Goal: Task Accomplishment & Management: Complete application form

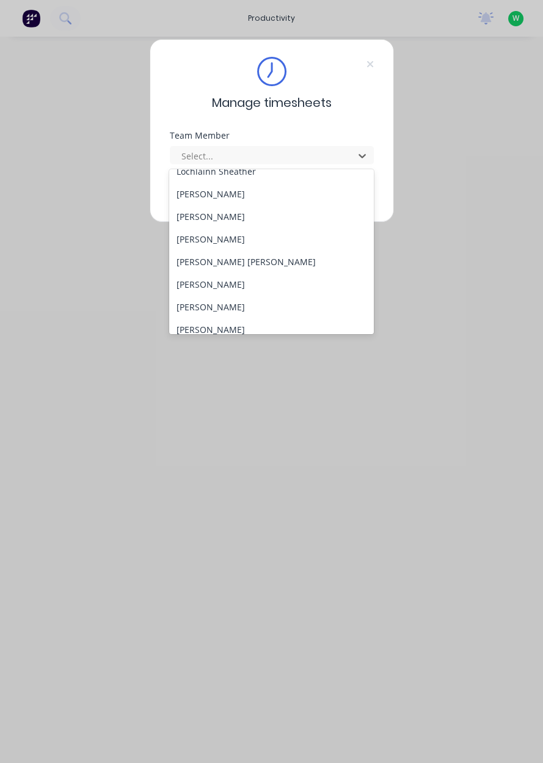
scroll to position [435, 0]
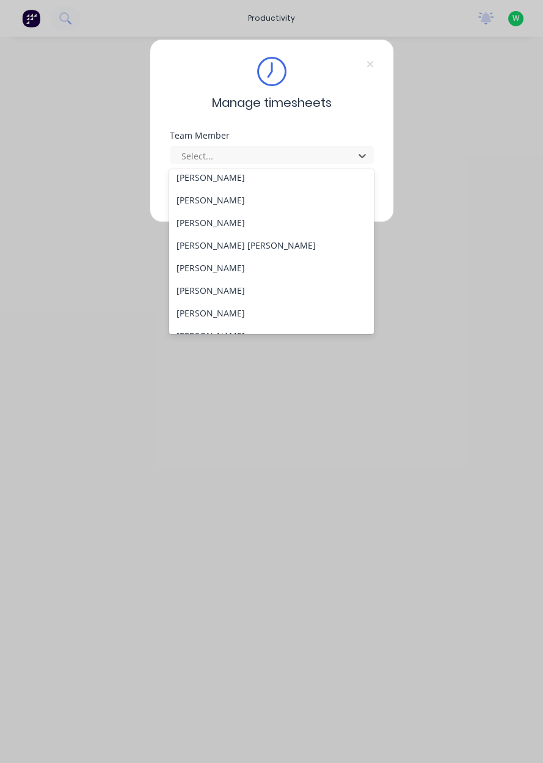
click at [239, 221] on div "[PERSON_NAME]" at bounding box center [271, 222] width 205 height 23
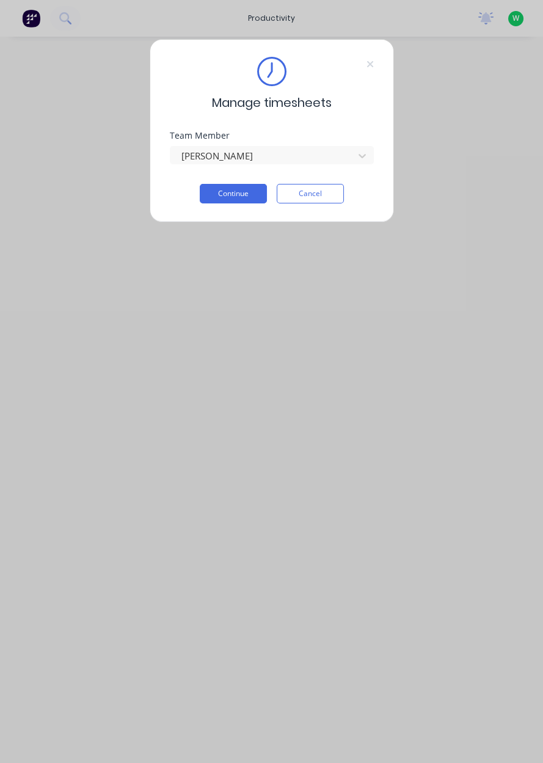
click at [239, 197] on button "Continue" at bounding box center [233, 194] width 67 height 20
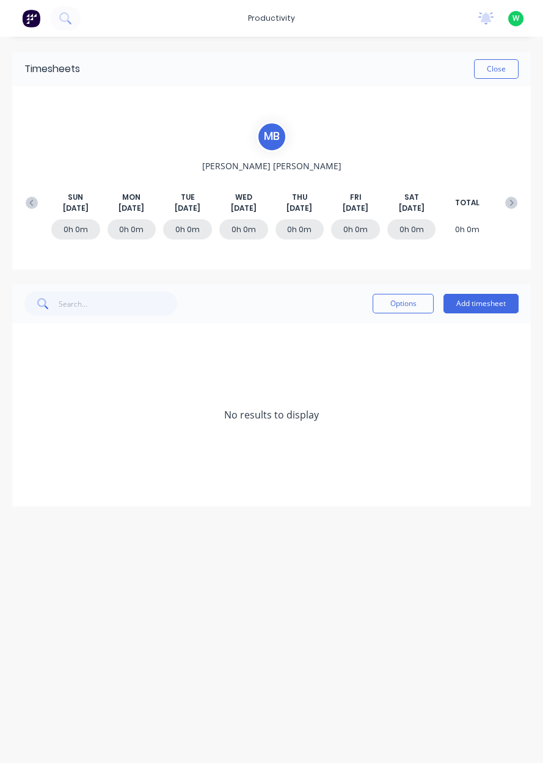
click at [484, 307] on button "Add timesheet" at bounding box center [480, 304] width 75 height 20
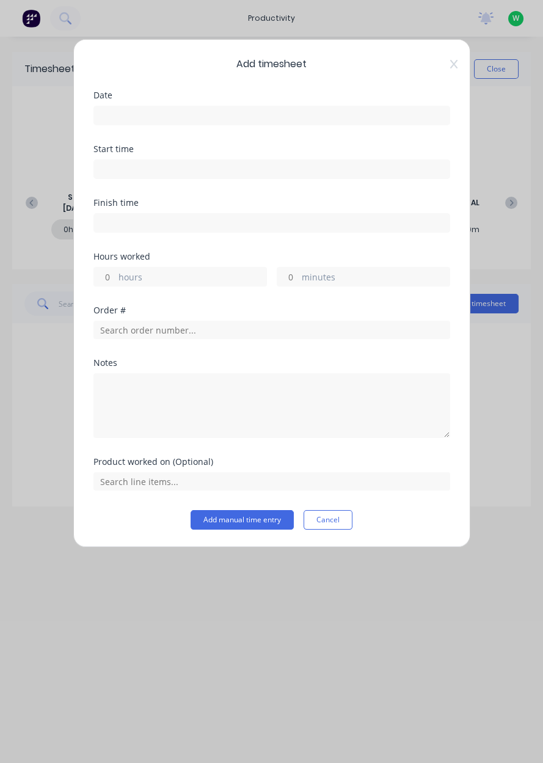
click at [148, 120] on input at bounding box center [271, 115] width 355 height 18
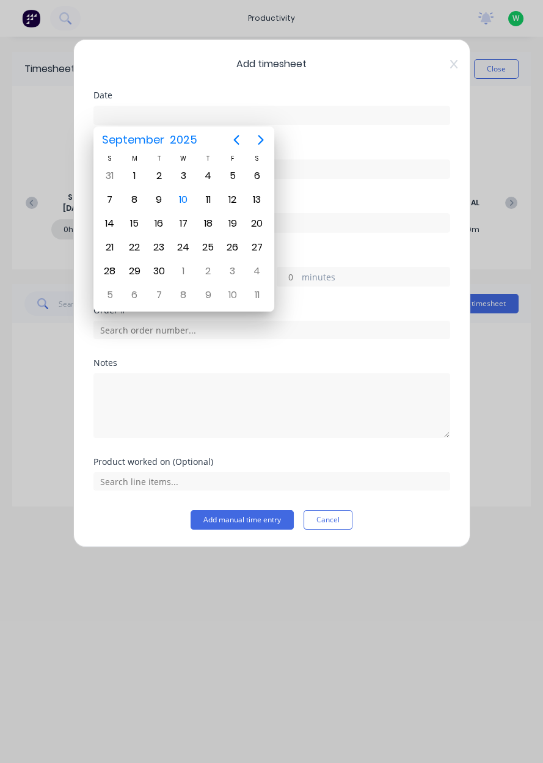
click at [187, 200] on div "10" at bounding box center [183, 200] width 18 height 18
type input "[DATE]"
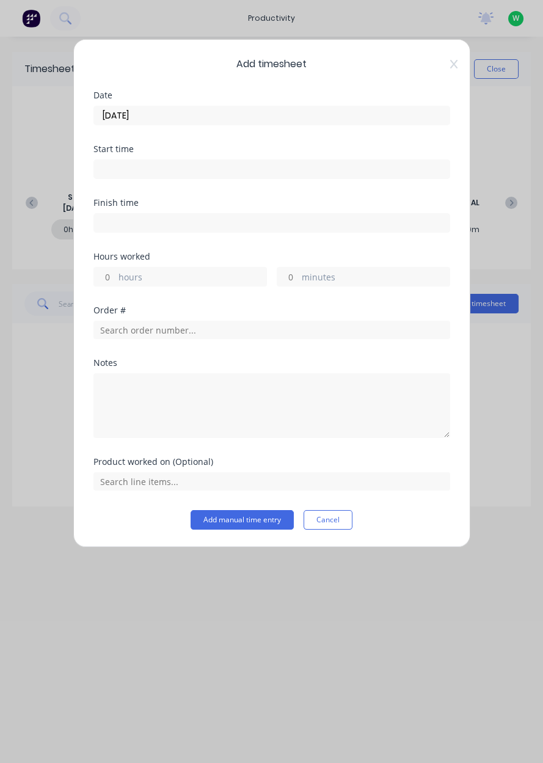
click at [145, 172] on input at bounding box center [271, 169] width 355 height 18
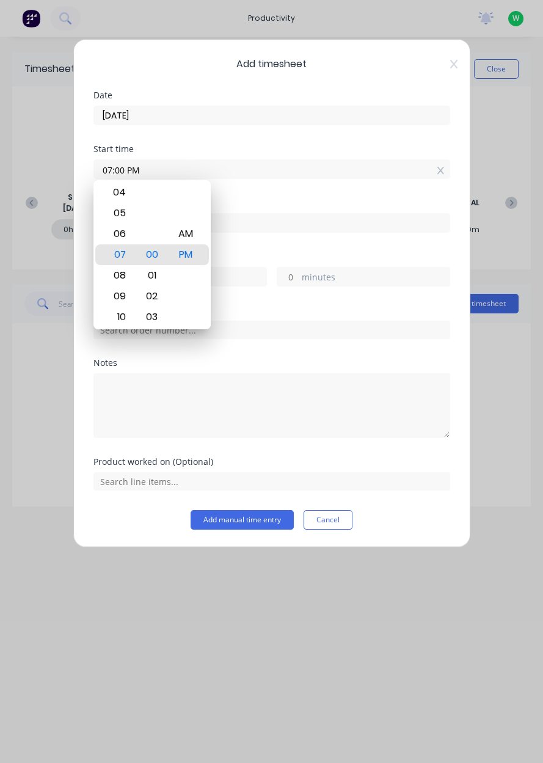
click at [185, 241] on div "AM" at bounding box center [185, 233] width 30 height 21
type input "07:00 AM"
click at [287, 218] on input at bounding box center [271, 223] width 355 height 18
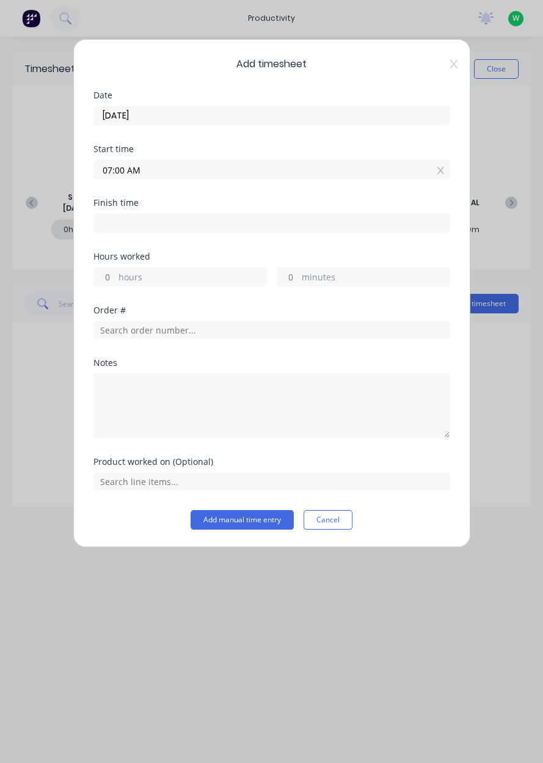
type input "04:25 PM"
type input "9"
type input "25"
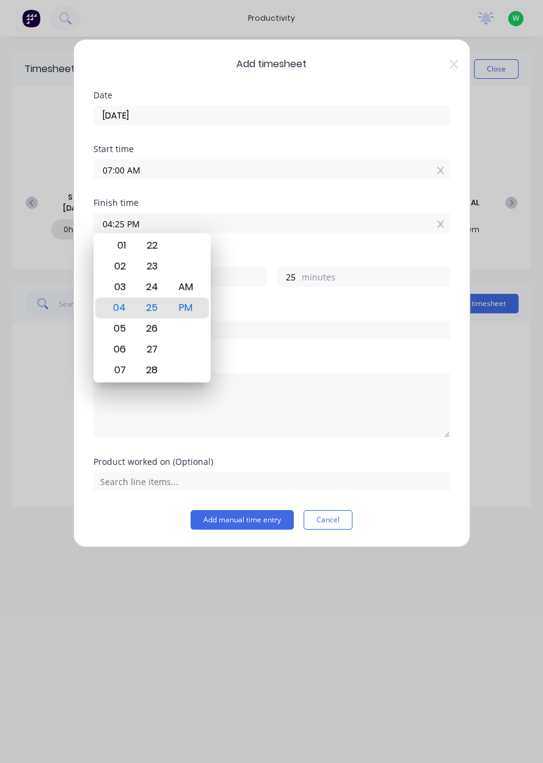
click at [190, 217] on input "04:25 PM" at bounding box center [271, 223] width 355 height 18
type input "04:30 PM"
type input "30"
click at [194, 313] on div "PM" at bounding box center [185, 307] width 30 height 21
click at [459, 77] on div "Add timesheet Date [DATE] Start time 07:00 AM Finish time 04:30 PM Hours worked…" at bounding box center [271, 293] width 397 height 508
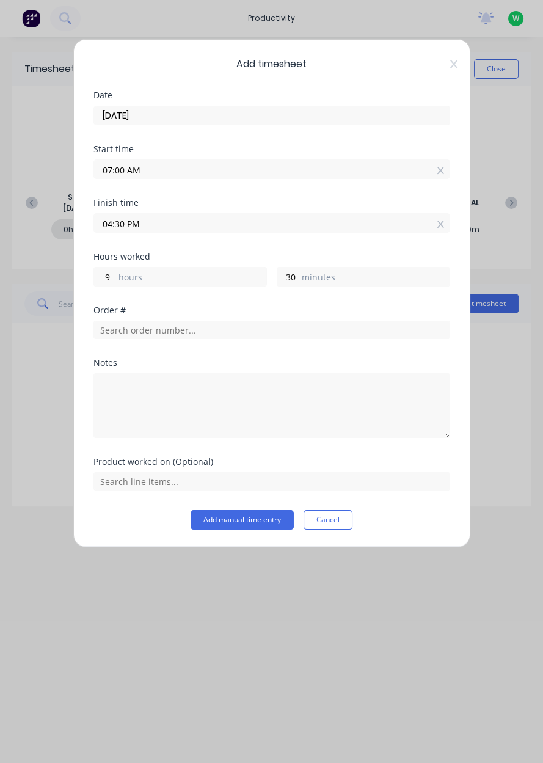
click at [450, 66] on icon at bounding box center [453, 64] width 7 height 10
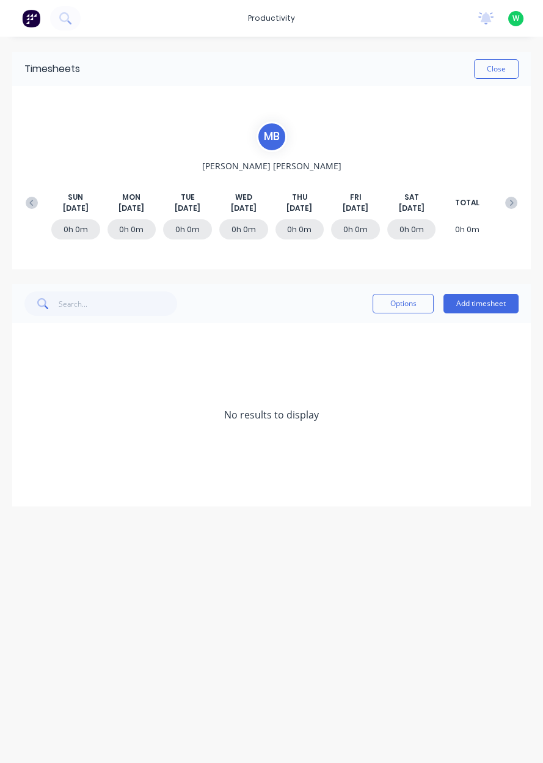
click at [489, 305] on button "Add timesheet" at bounding box center [480, 304] width 75 height 20
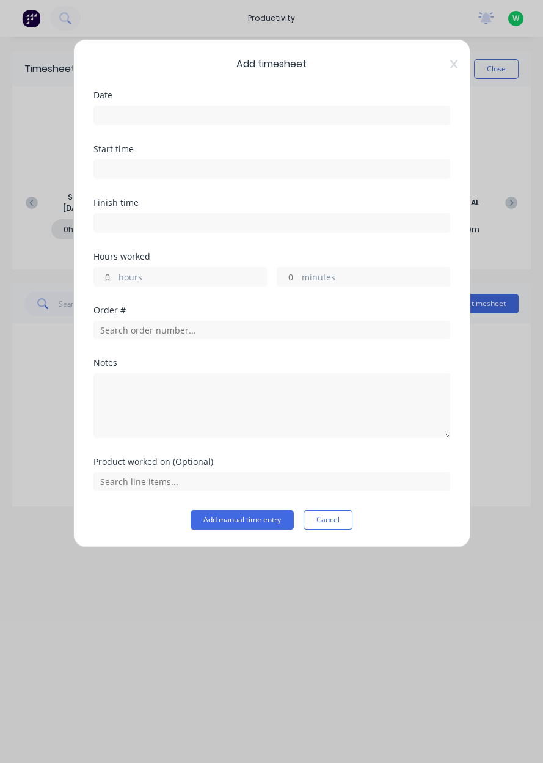
click at [183, 279] on label "hours" at bounding box center [192, 278] width 148 height 15
click at [115, 279] on input "hours" at bounding box center [104, 276] width 21 height 18
type input "2"
click at [160, 331] on input "text" at bounding box center [271, 330] width 357 height 18
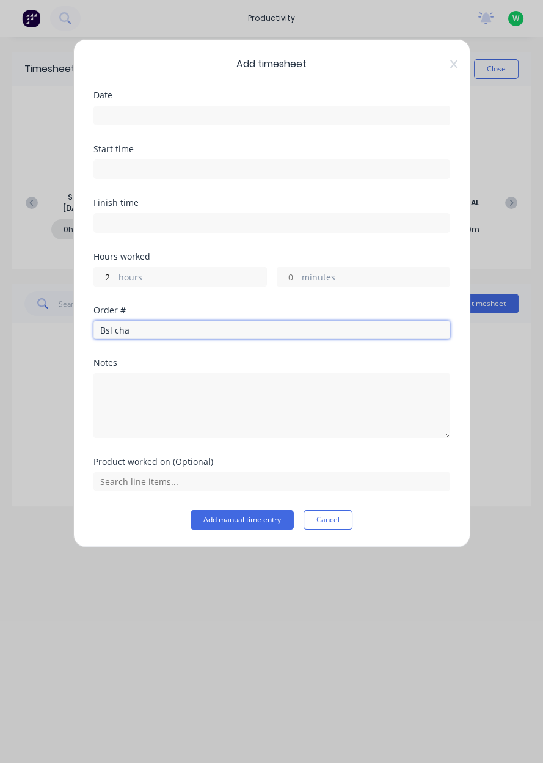
type input "Bsl cha"
click at [446, 49] on div "Add timesheet Date Start time Finish time Hours worked 2 hours minutes Order # …" at bounding box center [271, 293] width 397 height 508
click at [452, 64] on icon at bounding box center [452, 64] width 7 height 9
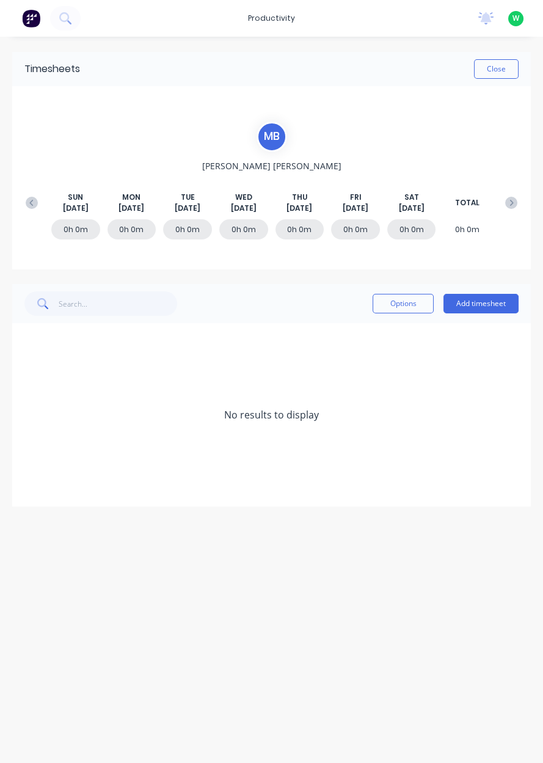
click at [485, 308] on button "Add timesheet" at bounding box center [480, 304] width 75 height 20
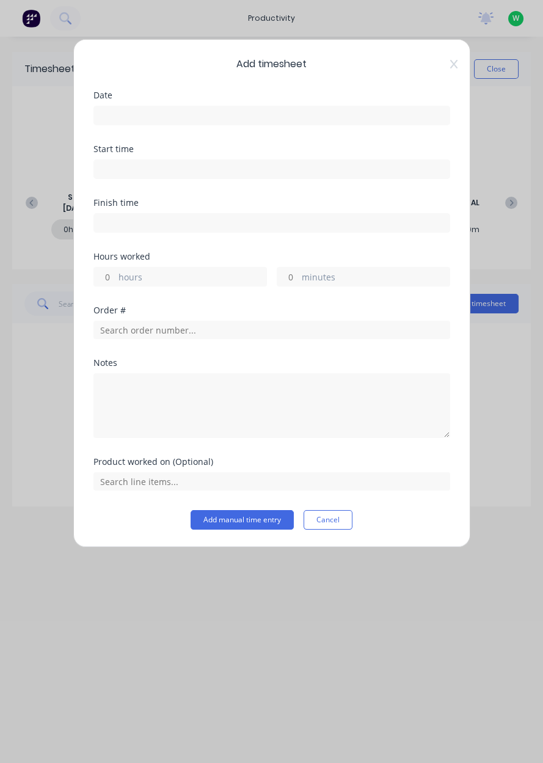
click at [139, 110] on input at bounding box center [271, 115] width 355 height 18
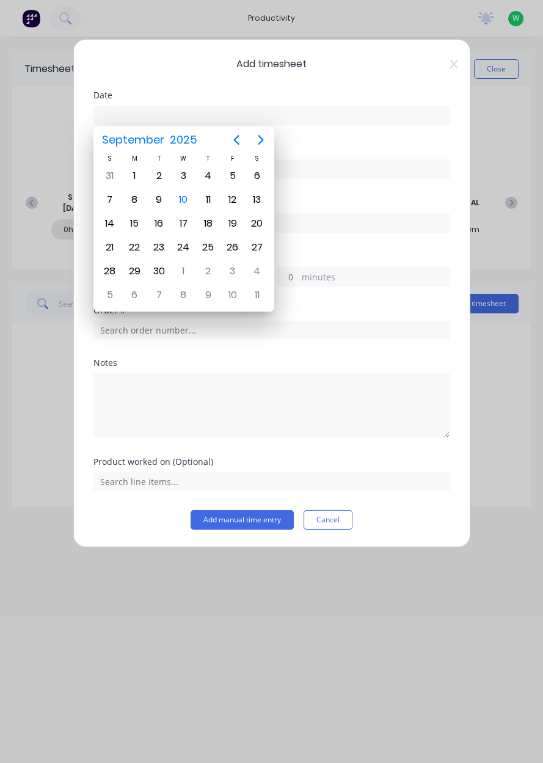
click at [181, 203] on div "10" at bounding box center [183, 200] width 18 height 18
type input "[DATE]"
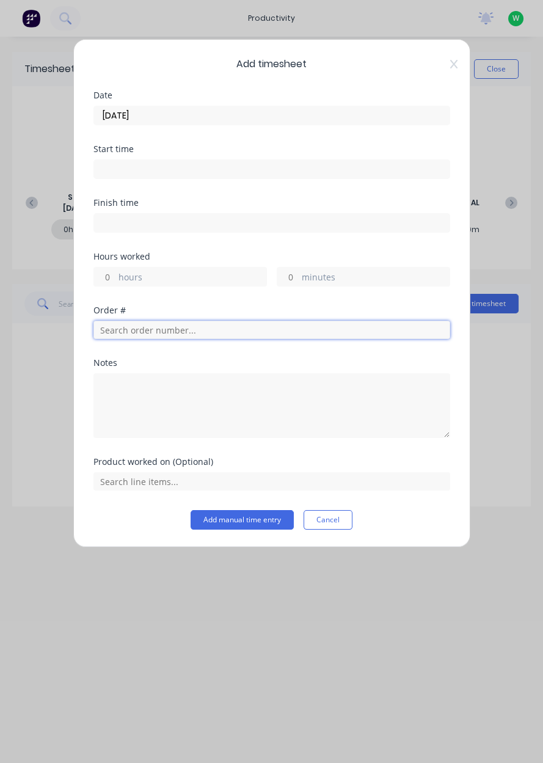
click at [165, 332] on input "text" at bounding box center [271, 330] width 357 height 18
type input "Chain bo"
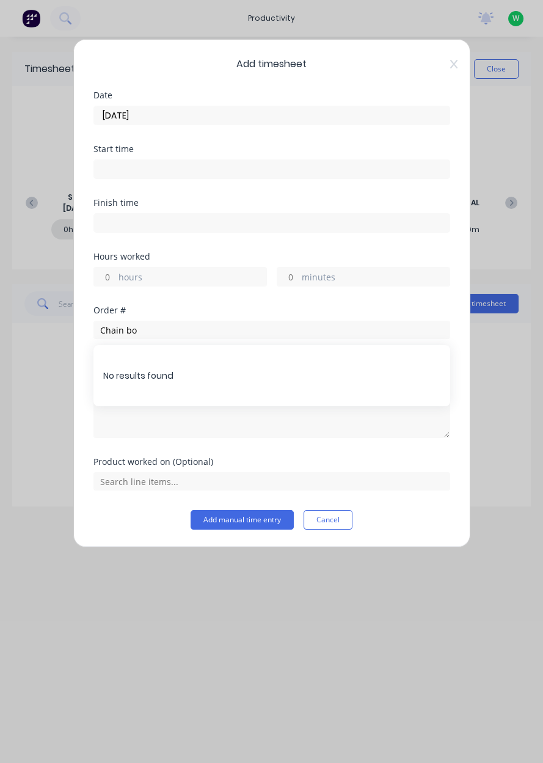
click at [465, 64] on div "Add timesheet Date [DATE] Start time Finish time Hours worked hours minutes Ord…" at bounding box center [271, 293] width 397 height 508
click at [451, 64] on icon at bounding box center [453, 64] width 7 height 10
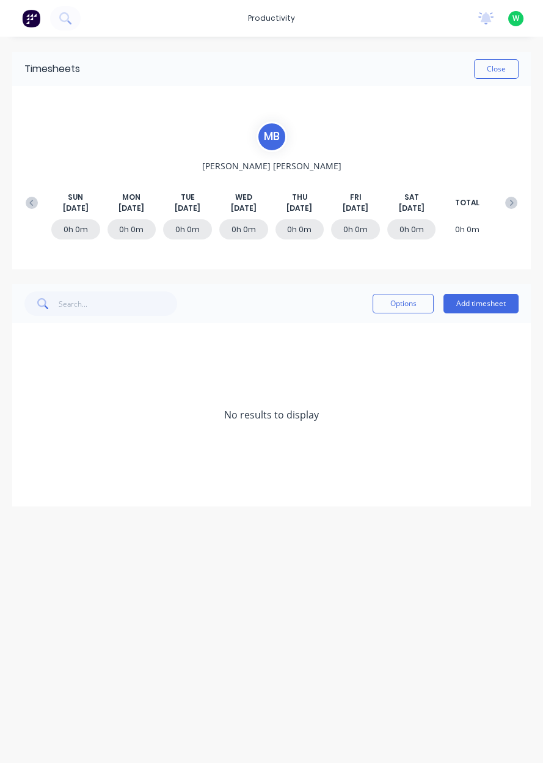
click at [489, 305] on button "Add timesheet" at bounding box center [480, 304] width 75 height 20
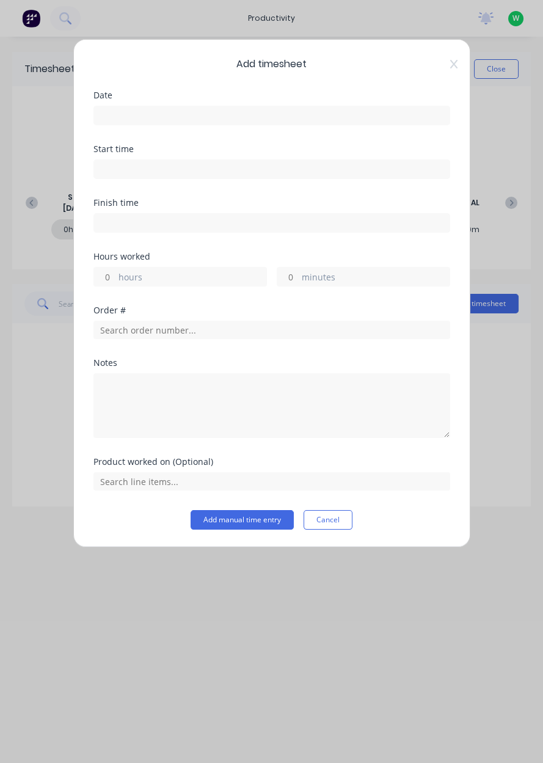
click at [118, 111] on input at bounding box center [271, 115] width 355 height 18
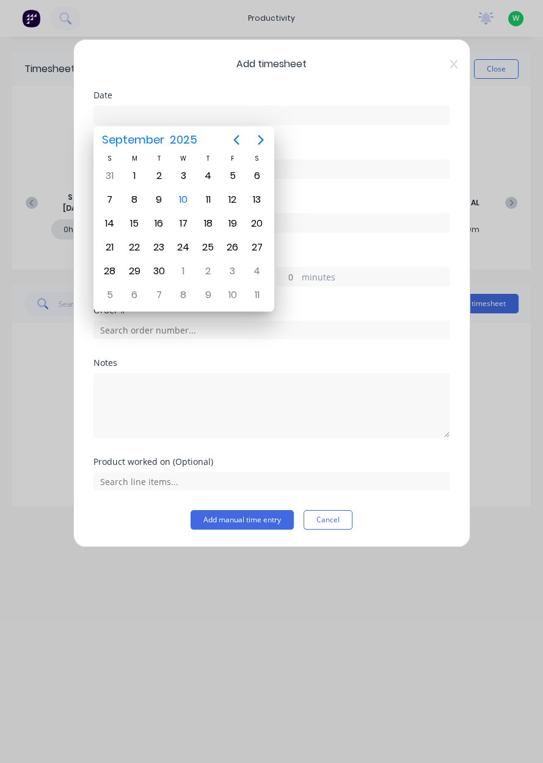
click at [181, 204] on div "10" at bounding box center [183, 200] width 18 height 18
type input "[DATE]"
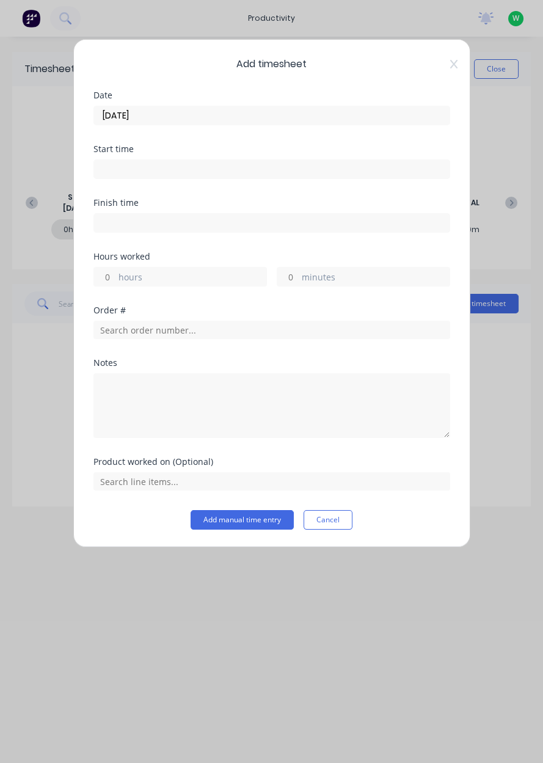
click at [120, 275] on label "hours" at bounding box center [192, 278] width 148 height 15
click at [115, 275] on input "hours" at bounding box center [104, 276] width 21 height 18
type input "11"
click at [123, 333] on input "text" at bounding box center [271, 330] width 357 height 18
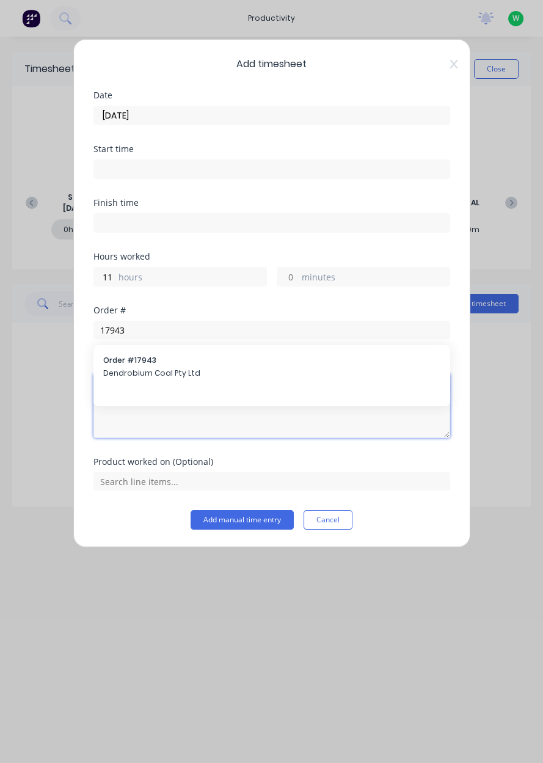
click at [123, 373] on textarea at bounding box center [271, 405] width 357 height 65
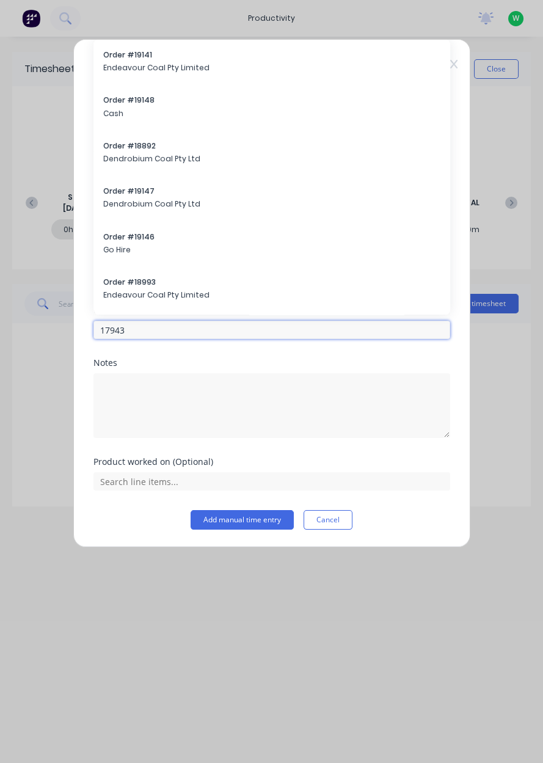
click at [137, 329] on input "17943" at bounding box center [271, 330] width 357 height 18
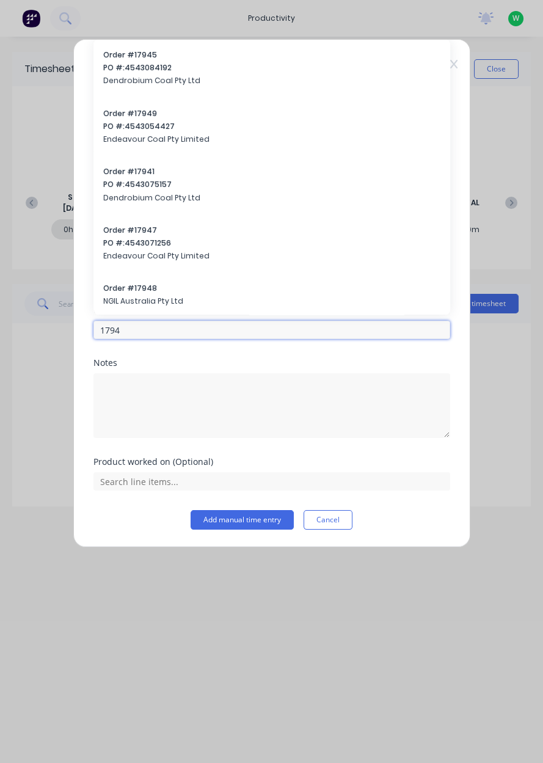
type input "17943"
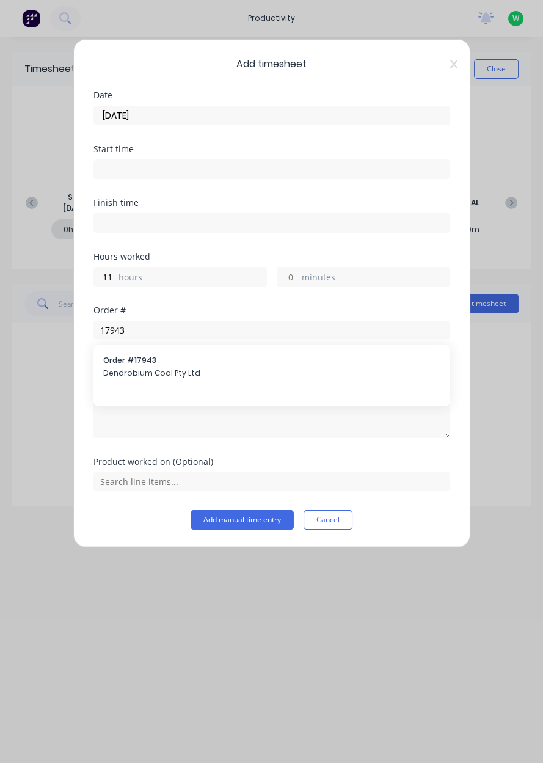
click at [142, 368] on span "Dendrobium Coal Pty Ltd" at bounding box center [271, 373] width 337 height 11
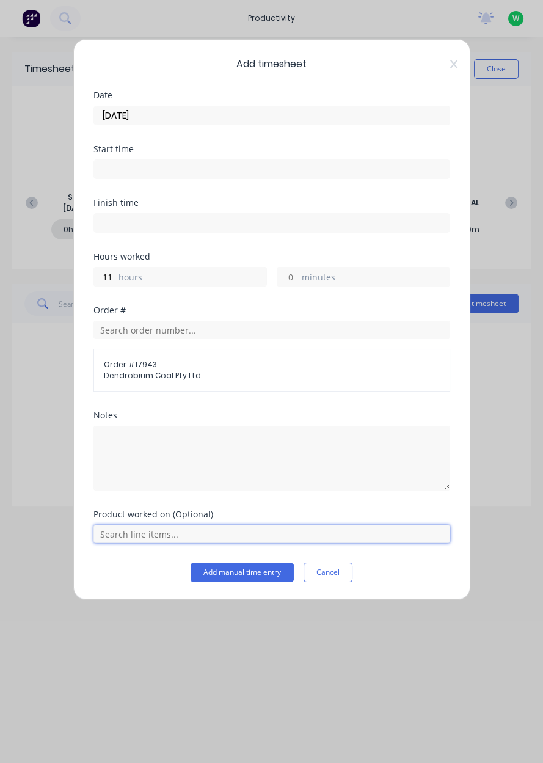
click at [150, 531] on input "text" at bounding box center [271, 534] width 357 height 18
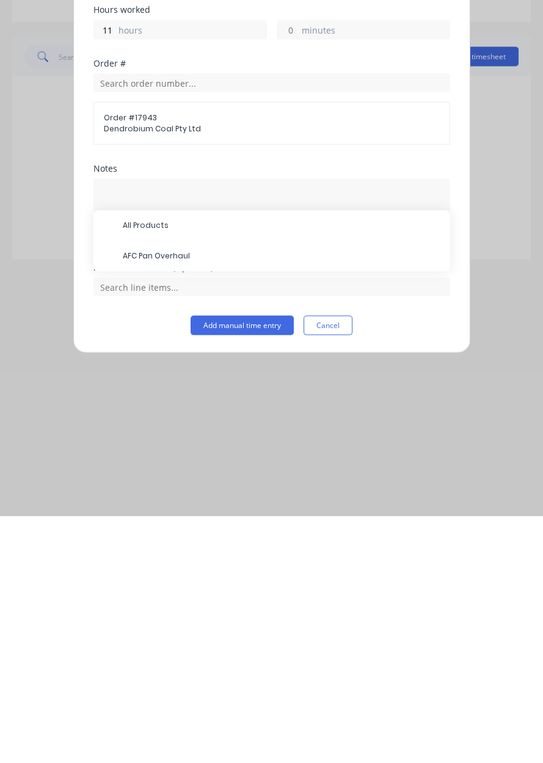
click at [159, 504] on span "AFC Pan Overhaul" at bounding box center [282, 503] width 318 height 11
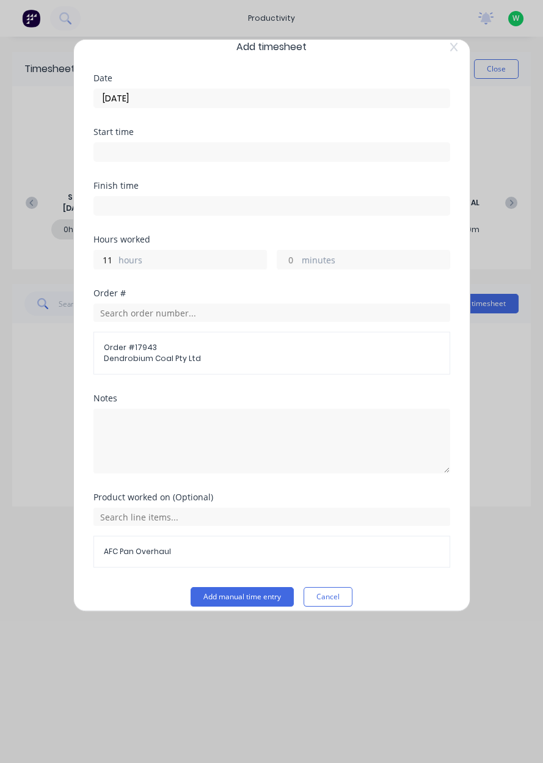
scroll to position [27, 0]
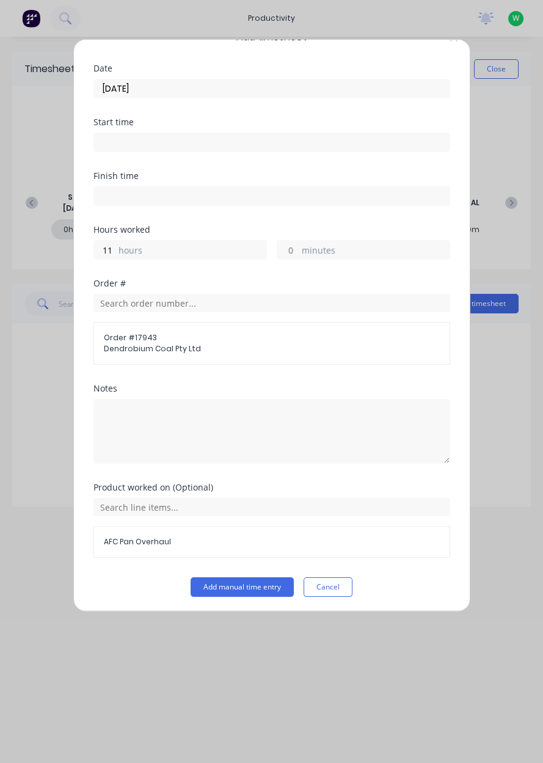
click at [241, 579] on button "Add manual time entry" at bounding box center [242, 587] width 103 height 20
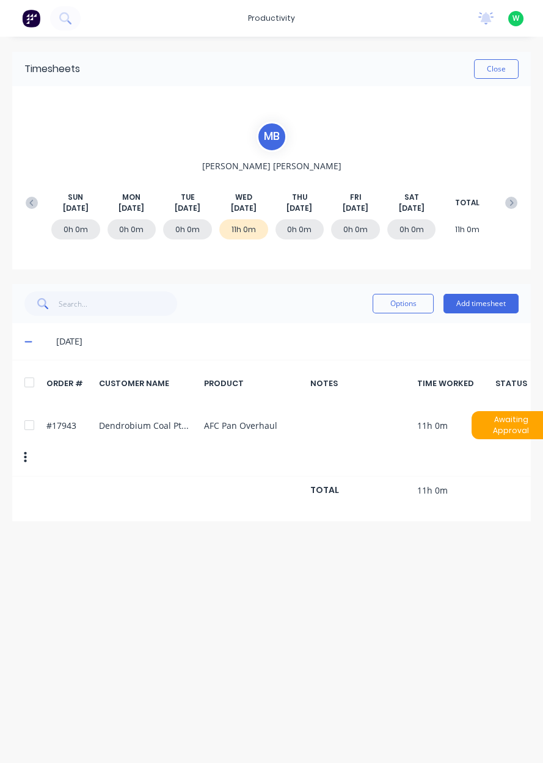
click at [501, 66] on button "Close" at bounding box center [496, 69] width 45 height 20
